Goal: Find specific page/section: Find specific page/section

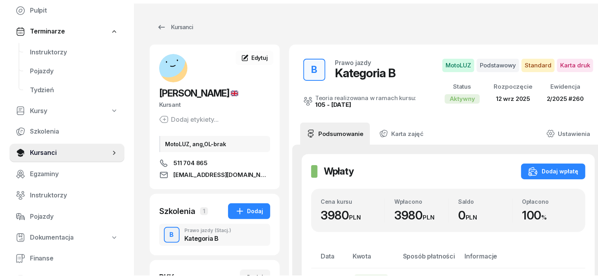
scroll to position [98, 0]
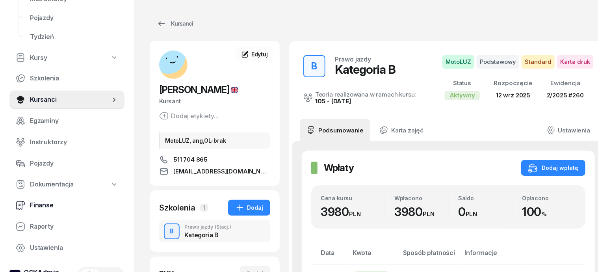
click at [45, 205] on span "Finanse" at bounding box center [74, 205] width 88 height 10
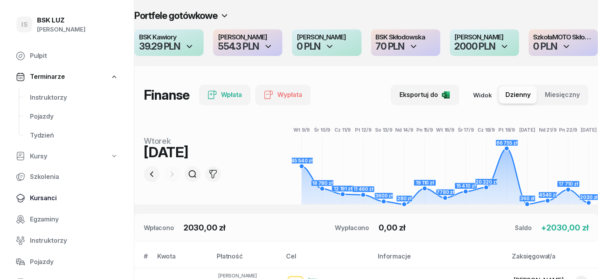
click at [50, 198] on span "Kursanci" at bounding box center [74, 198] width 88 height 10
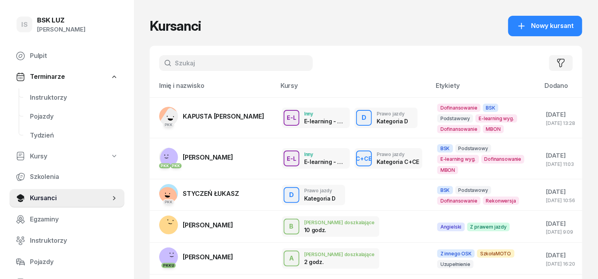
click at [161, 66] on input "text" at bounding box center [236, 63] width 154 height 16
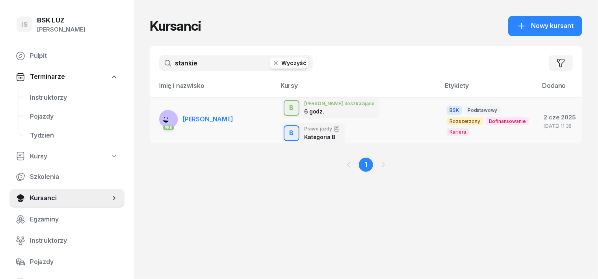
type input "stankie"
click at [154, 111] on rect at bounding box center [168, 120] width 28 height 28
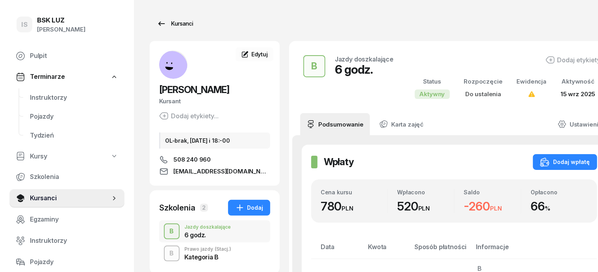
click at [169, 26] on div "Kursanci" at bounding box center [175, 23] width 36 height 9
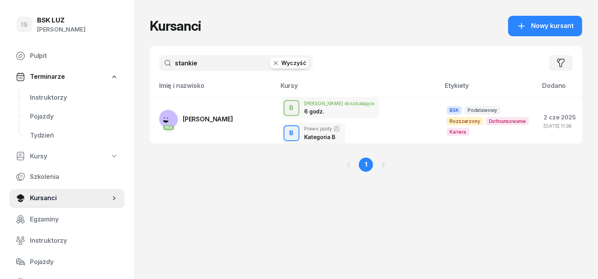
click at [272, 66] on icon "button" at bounding box center [276, 63] width 8 height 8
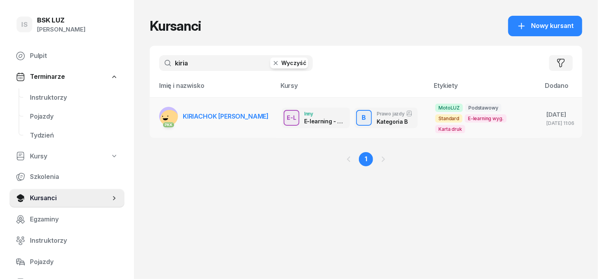
type input "kiria"
click at [159, 119] on div "PKK" at bounding box center [168, 124] width 19 height 10
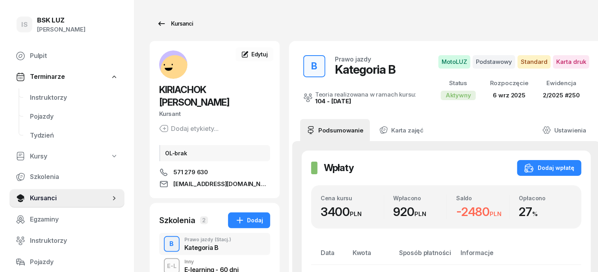
click at [161, 24] on div "Kursanci" at bounding box center [175, 23] width 36 height 9
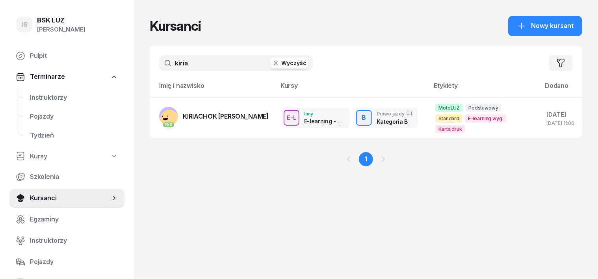
click at [272, 63] on icon "button" at bounding box center [276, 63] width 8 height 8
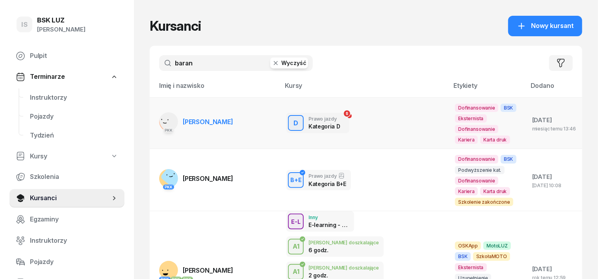
type input "baran"
click at [158, 123] on rect at bounding box center [170, 119] width 25 height 25
